Goal: Feedback & Contribution: Leave review/rating

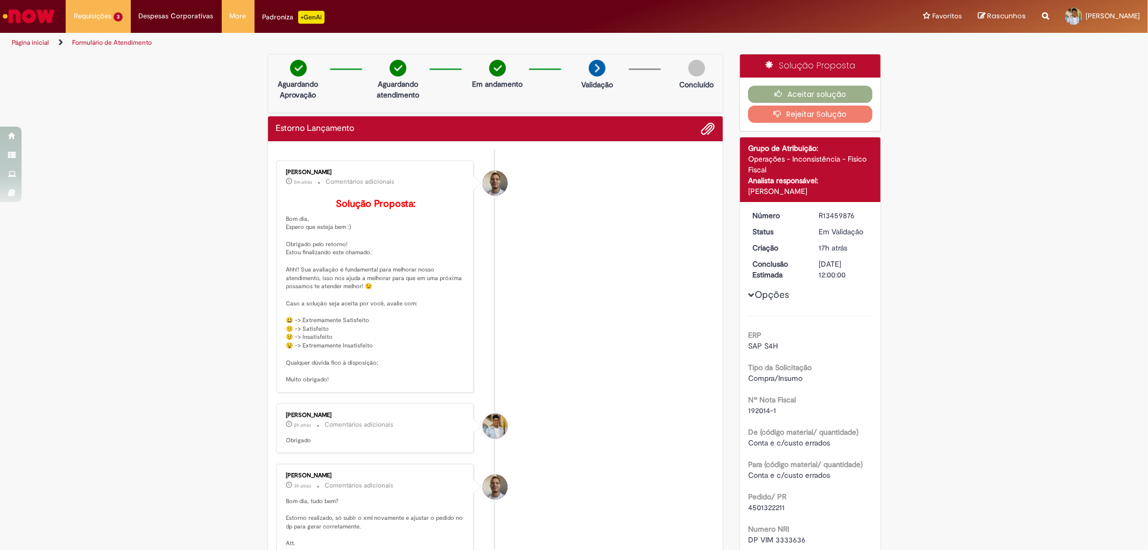
click at [303, 336] on p "Solução Proposta: Bom dia, Espero que esteja bem :) Obrigado pelo retorno! Esto…" at bounding box center [375, 291] width 179 height 185
click at [286, 334] on p "Solução Proposta: Bom dia, Espero que esteja bem :) Obrigado pelo retorno! Esto…" at bounding box center [375, 291] width 179 height 185
click at [783, 92] on icon "button" at bounding box center [781, 94] width 13 height 8
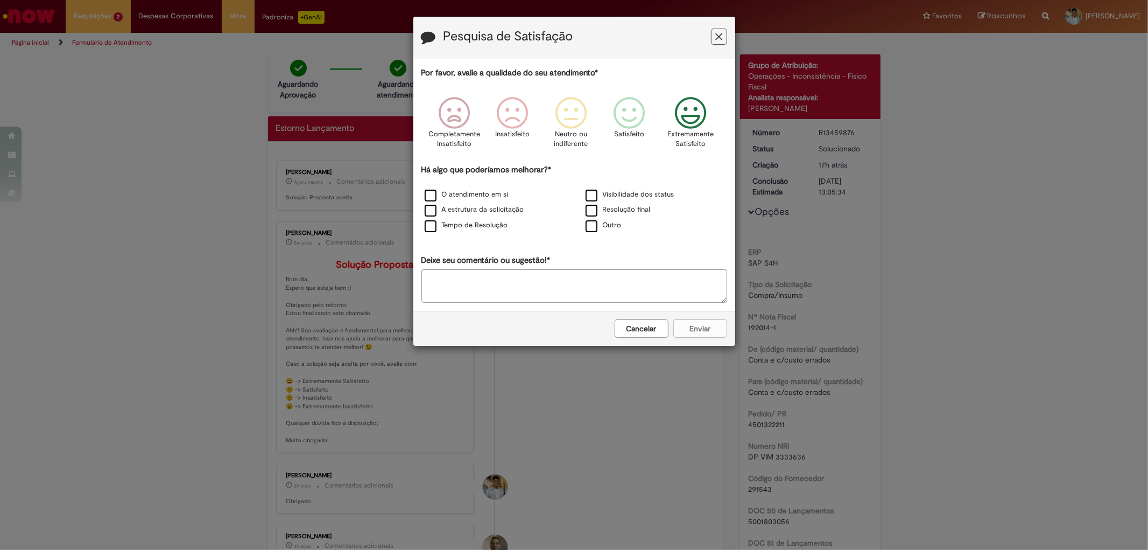
click at [686, 120] on icon "Feedback" at bounding box center [690, 113] width 40 height 32
click at [489, 197] on label "O atendimento em si" at bounding box center [467, 195] width 84 height 10
click at [473, 212] on label "A estrutura da solicitação" at bounding box center [475, 210] width 100 height 10
click at [461, 227] on label "Tempo de Resolução" at bounding box center [466, 225] width 83 height 10
click at [596, 228] on label "Outro" at bounding box center [604, 225] width 36 height 10
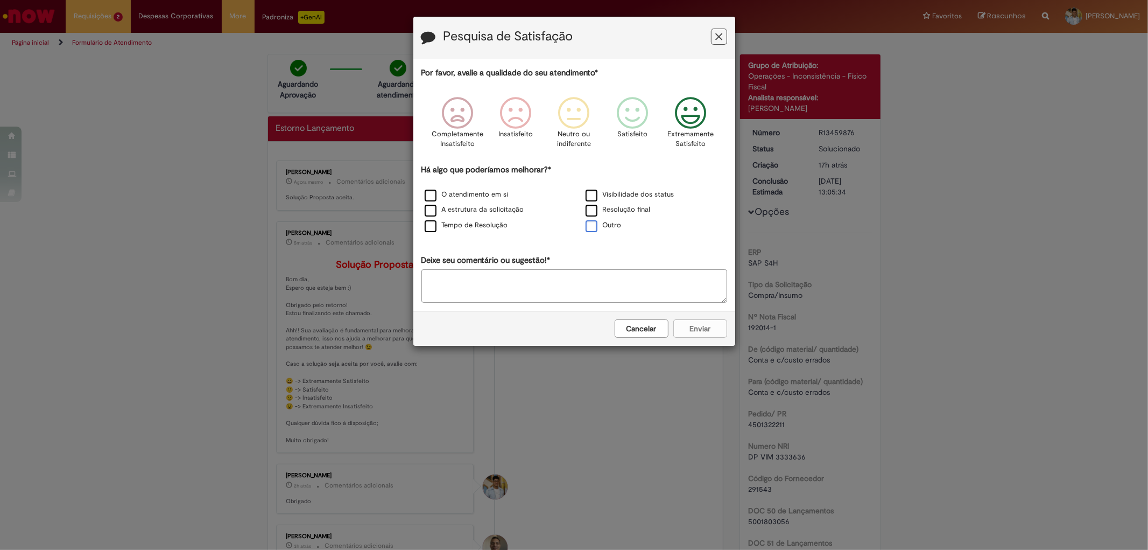
click at [596, 228] on label "Outro" at bounding box center [604, 225] width 36 height 10
click at [596, 214] on label "Resolução final" at bounding box center [618, 210] width 65 height 10
click at [590, 188] on div "Visibilidade dos status" at bounding box center [655, 194] width 159 height 13
click at [590, 194] on label "Visibilidade dos status" at bounding box center [630, 195] width 89 height 10
click at [524, 288] on textarea "Deixe seu comentário ou sugestão!*" at bounding box center [575, 285] width 306 height 33
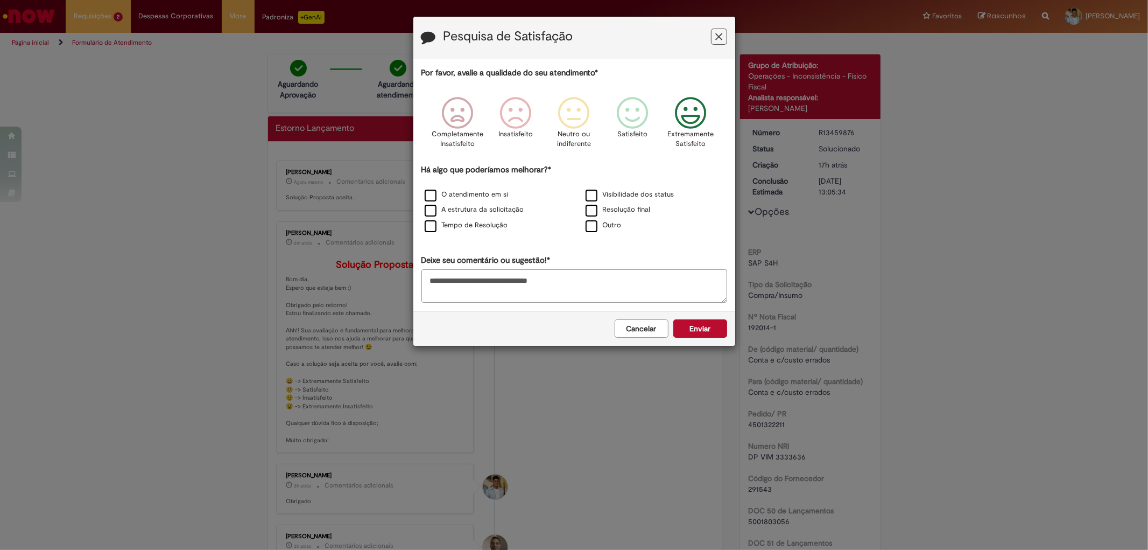
click at [498, 283] on textarea "**********" at bounding box center [575, 285] width 306 height 33
click at [491, 284] on textarea "**********" at bounding box center [575, 285] width 306 height 33
type textarea "**********"
click at [693, 333] on button "Enviar" at bounding box center [700, 328] width 54 height 18
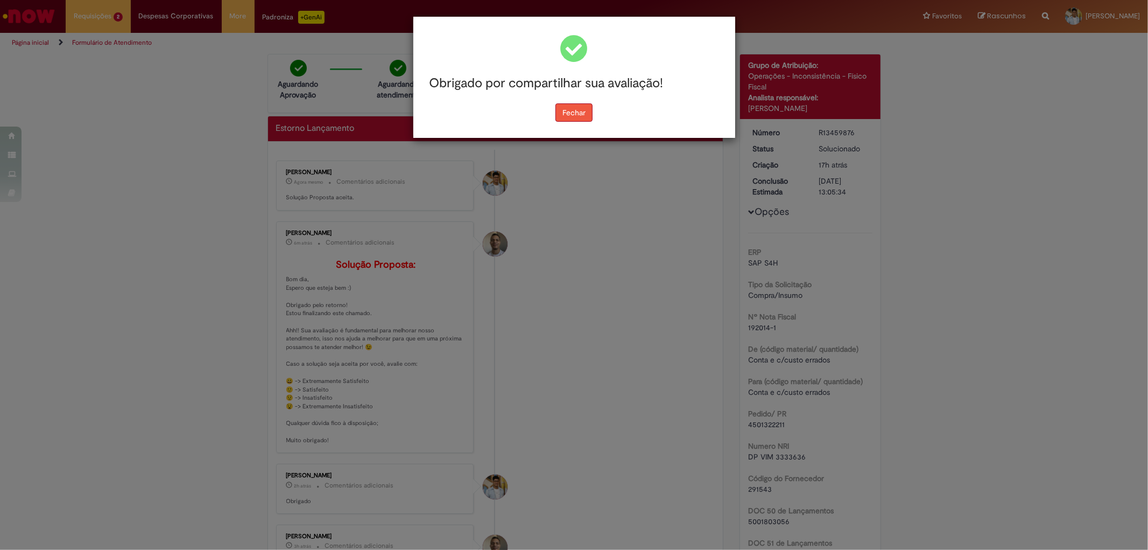
click at [579, 115] on button "Fechar" at bounding box center [574, 112] width 37 height 18
